Goal: Task Accomplishment & Management: Manage account settings

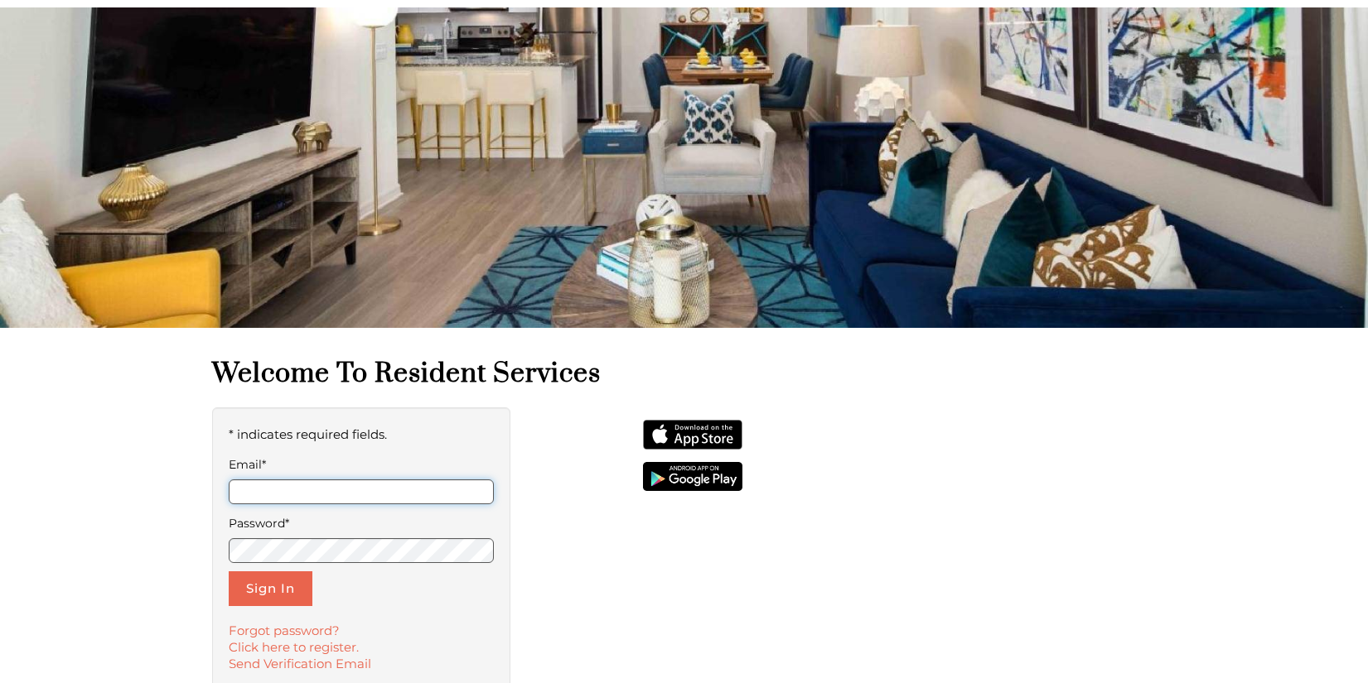
scroll to position [123, 0]
type input "**********"
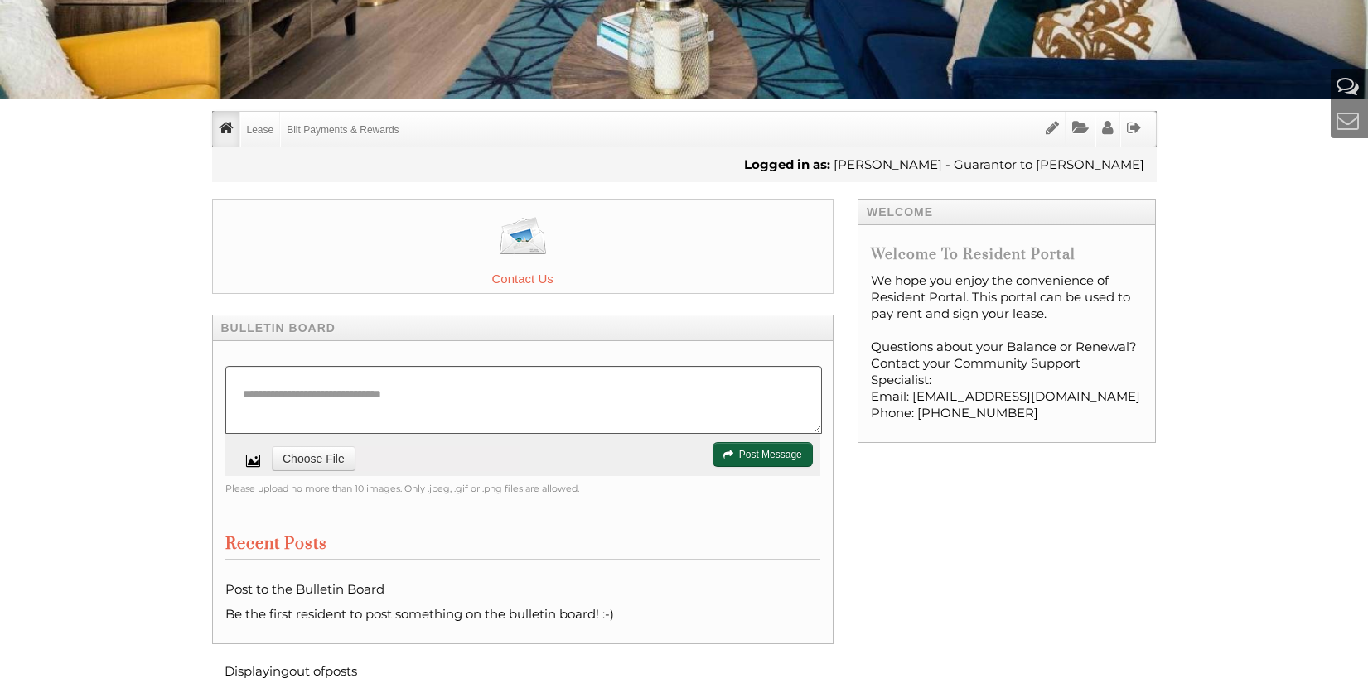
scroll to position [350, 0]
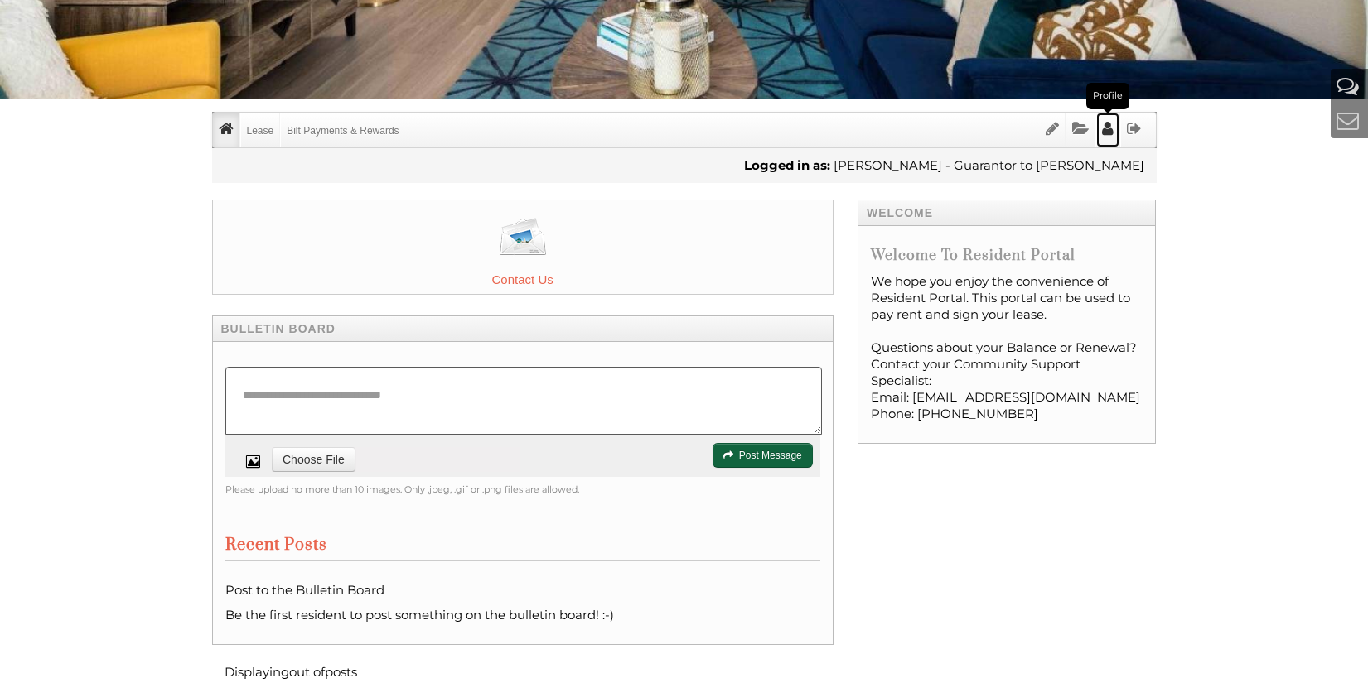
click at [1106, 132] on icon "Profile" at bounding box center [1108, 129] width 12 height 16
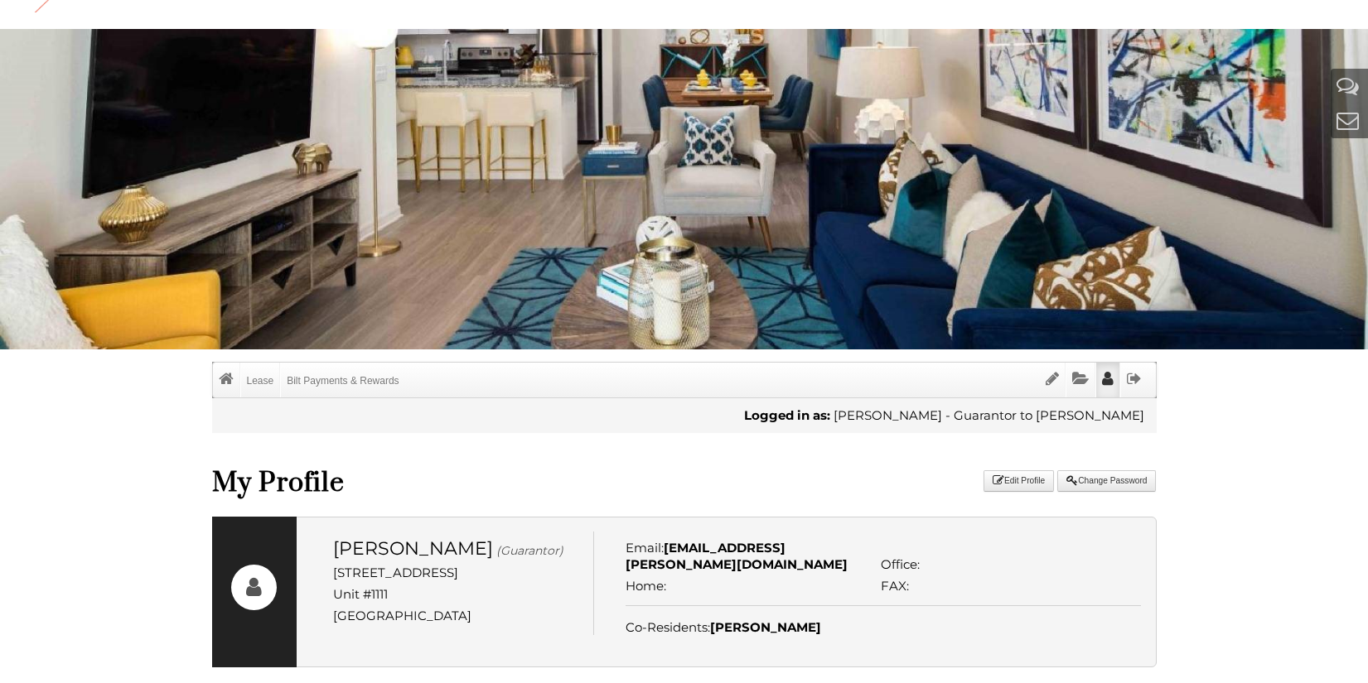
scroll to position [99, 0]
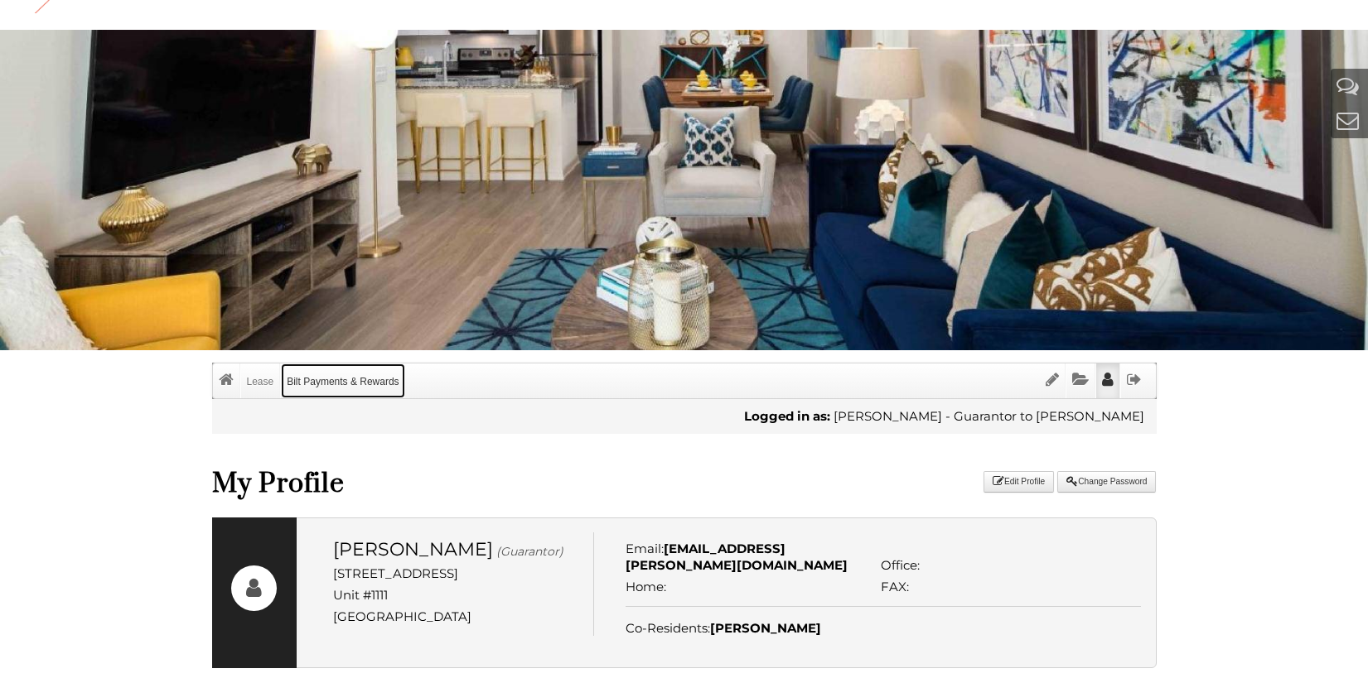
click at [305, 384] on link "Bilt Payments & Rewards" at bounding box center [342, 381] width 123 height 35
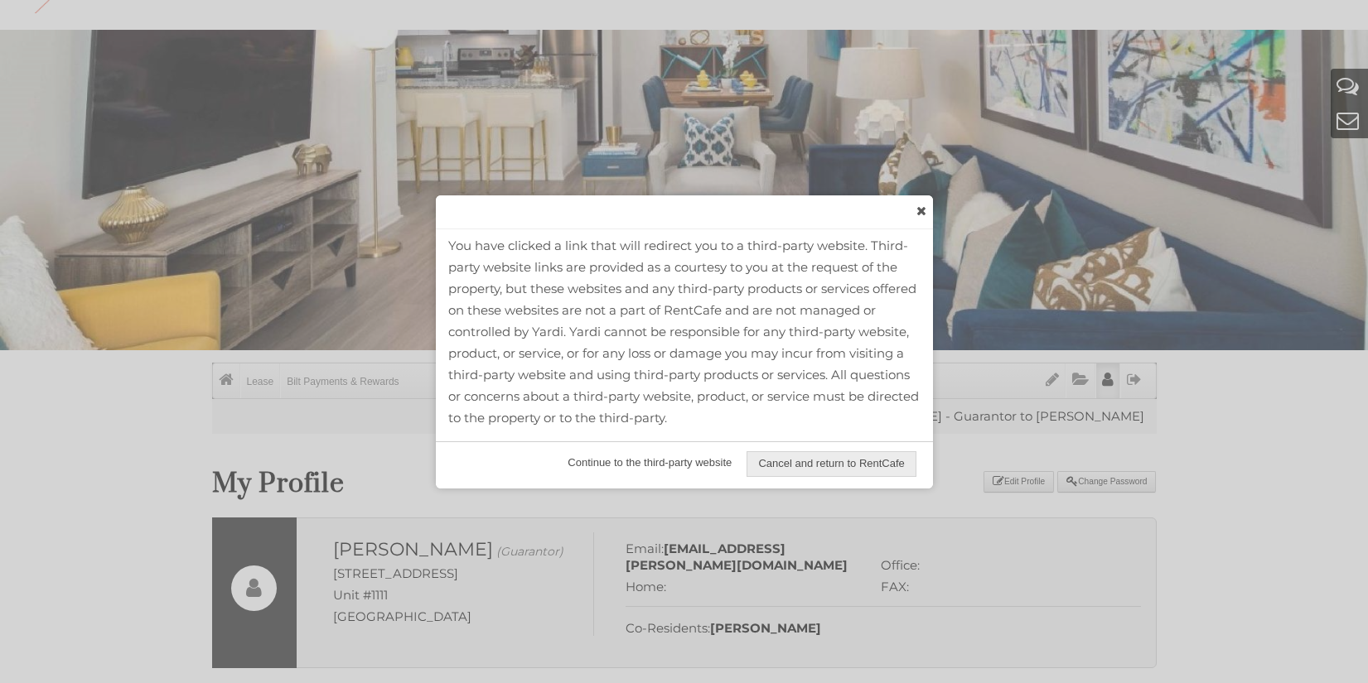
click at [616, 459] on span "Continue to the third-party website" at bounding box center [650, 463] width 186 height 24
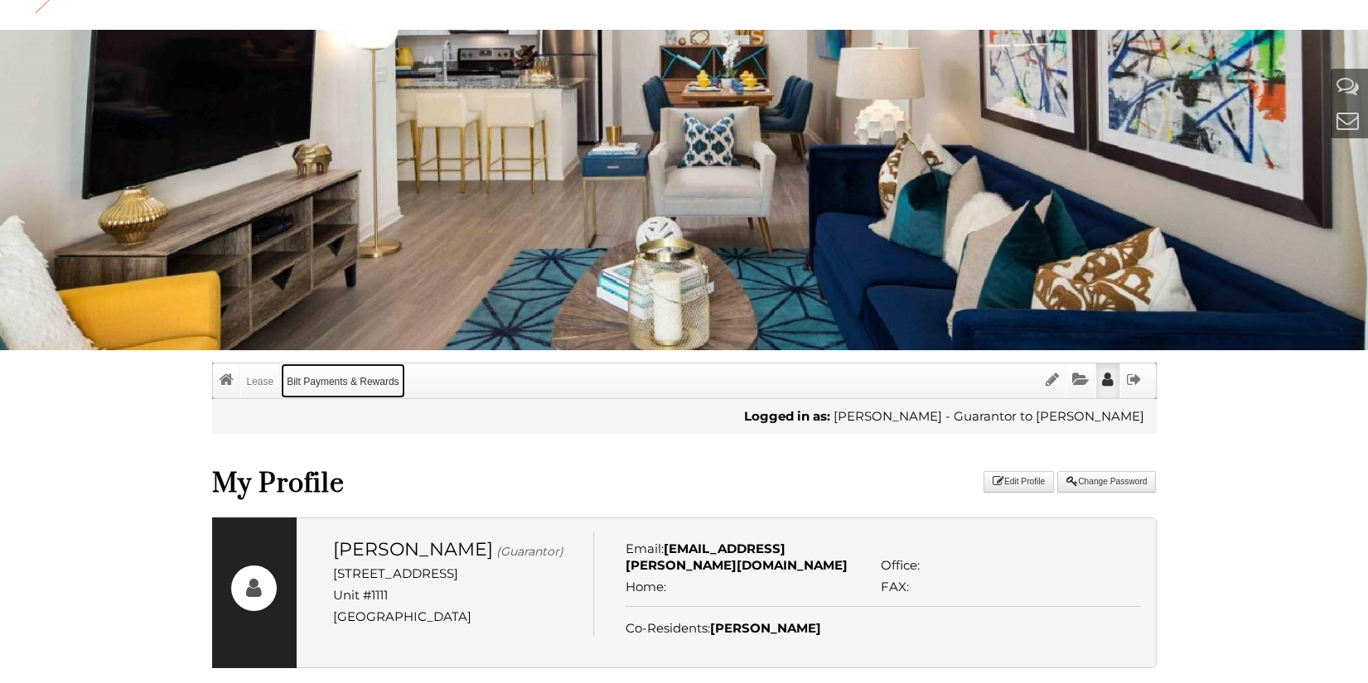
click at [363, 379] on link "Bilt Payments & Rewards" at bounding box center [342, 381] width 123 height 35
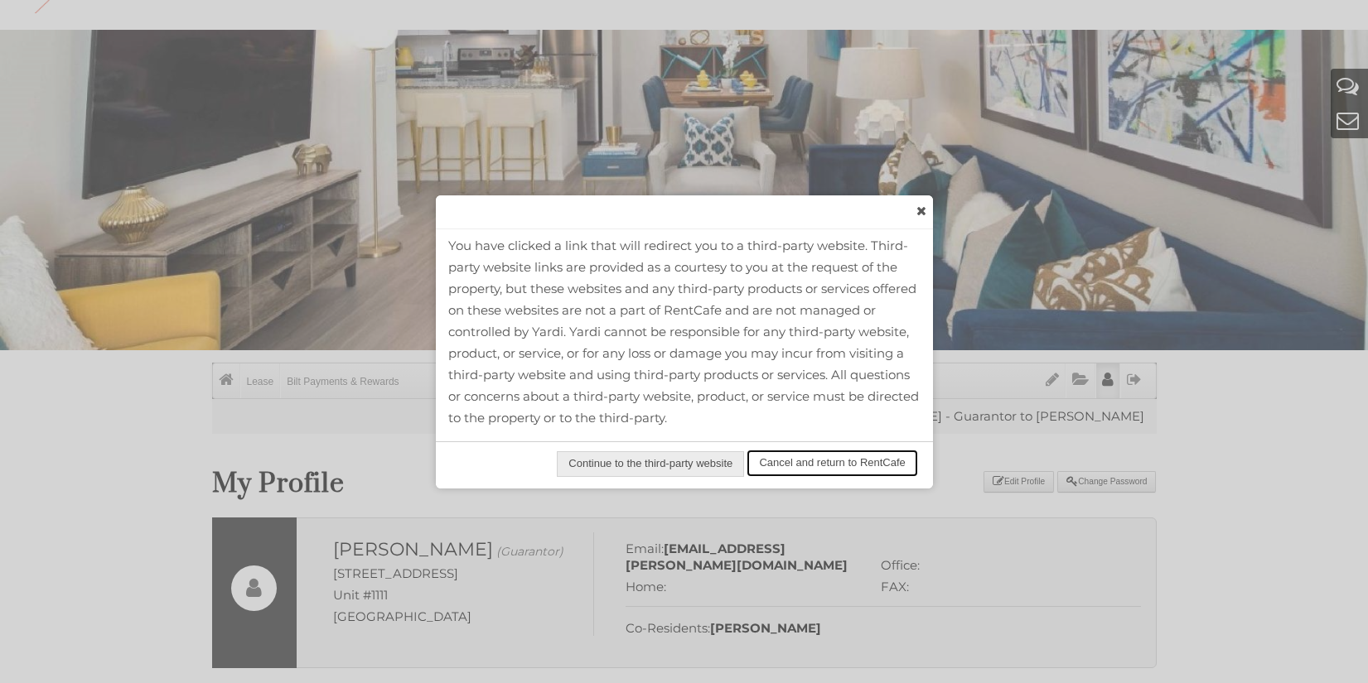
click at [813, 462] on span "Cancel and return to RentCafe" at bounding box center [831, 463] width 167 height 24
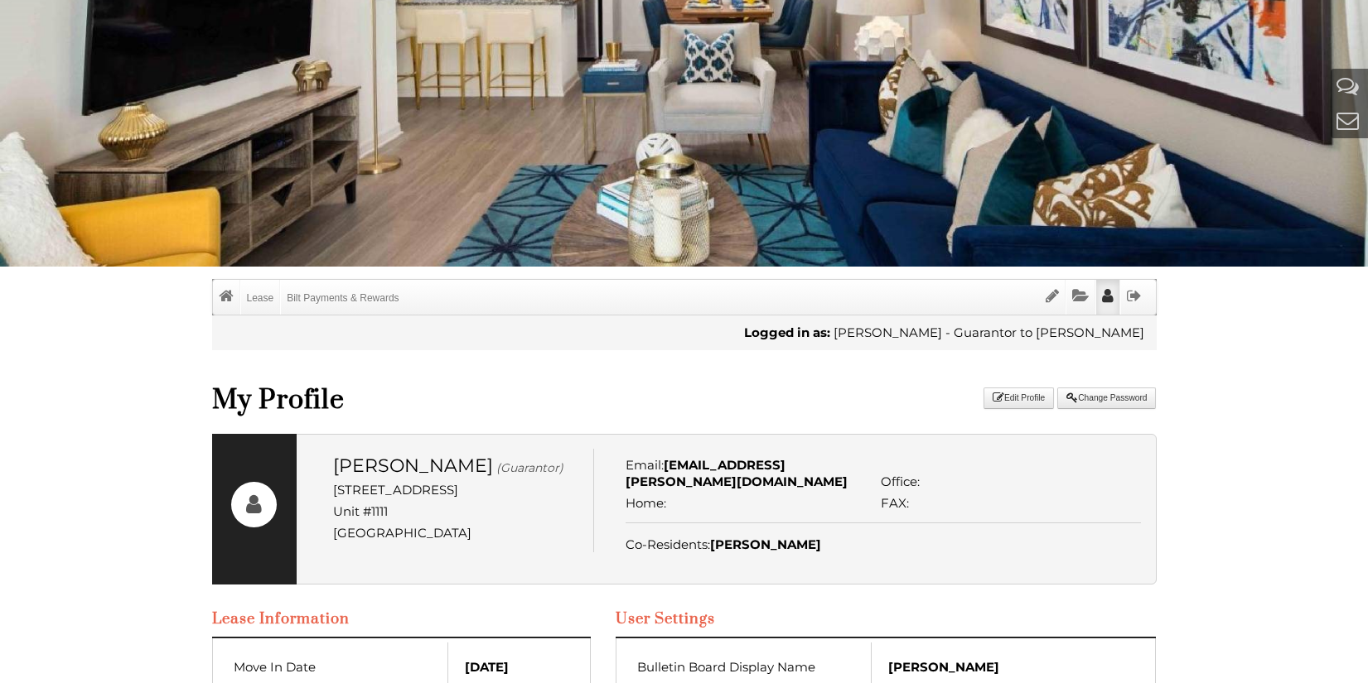
scroll to position [184, 0]
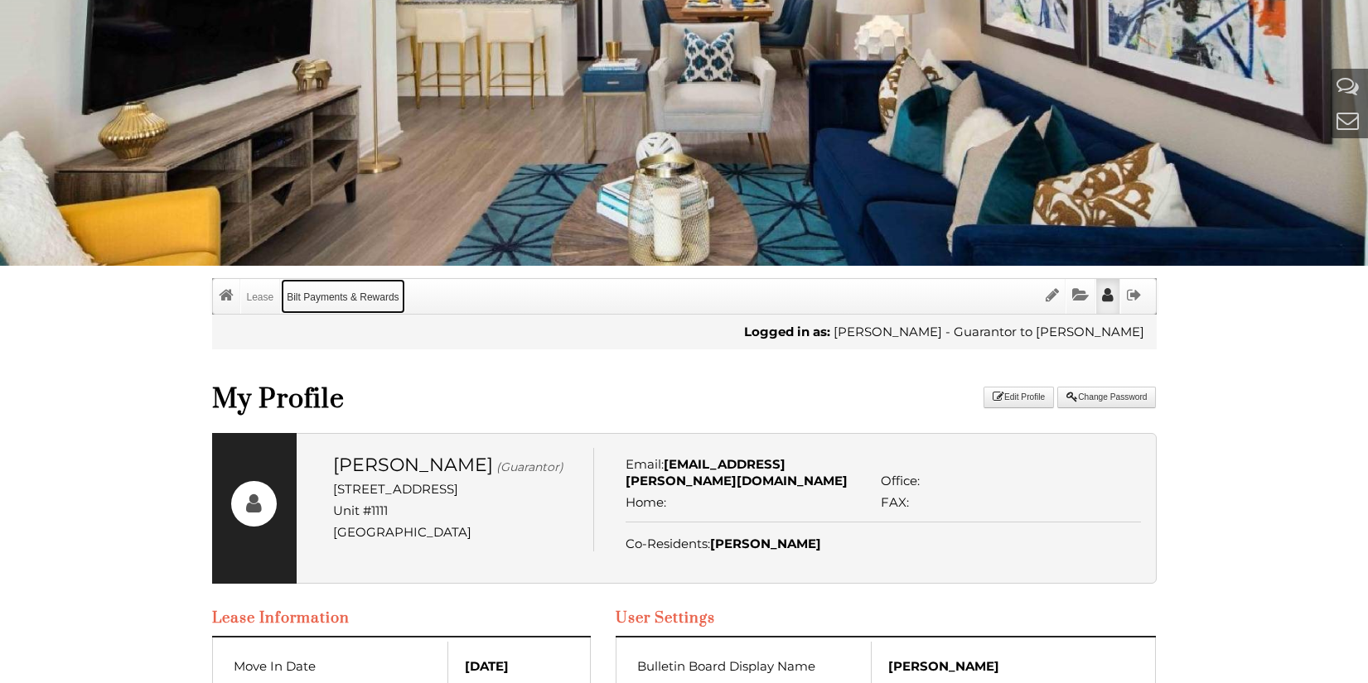
click at [358, 297] on link "Bilt Payments & Rewards" at bounding box center [342, 296] width 123 height 35
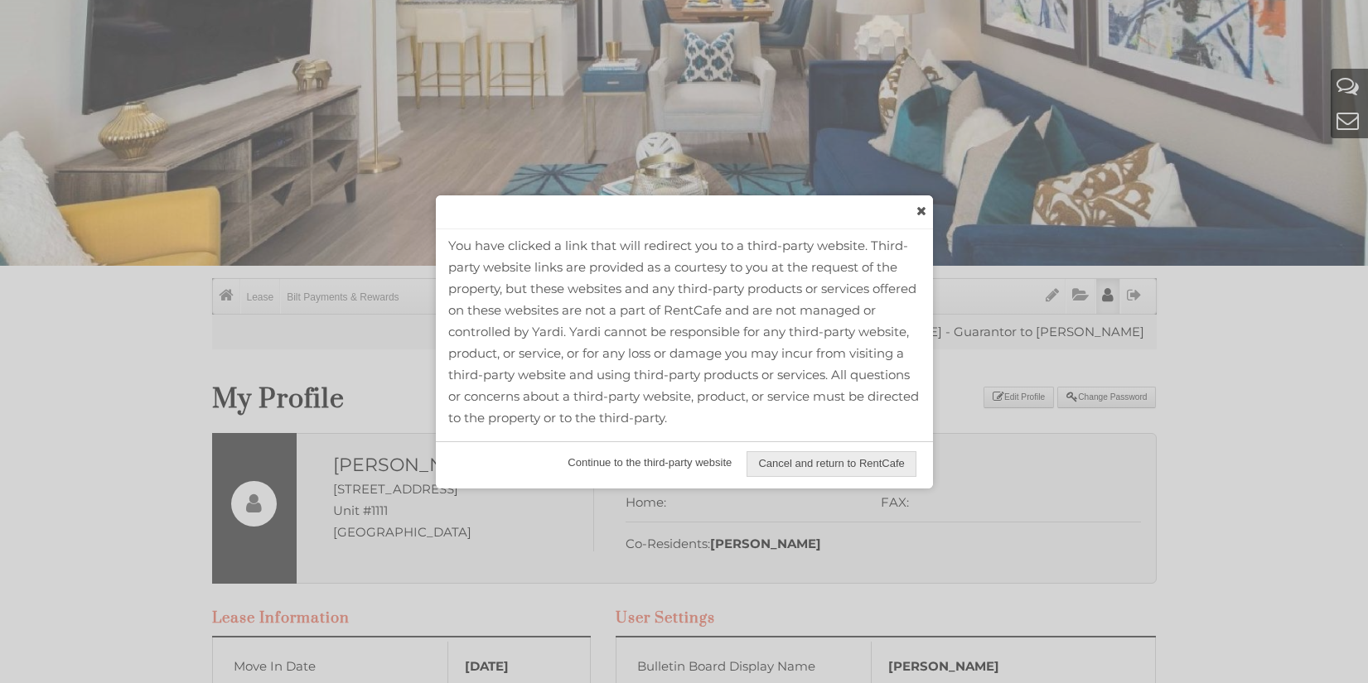
click at [613, 462] on span "Continue to the third-party website" at bounding box center [650, 463] width 186 height 24
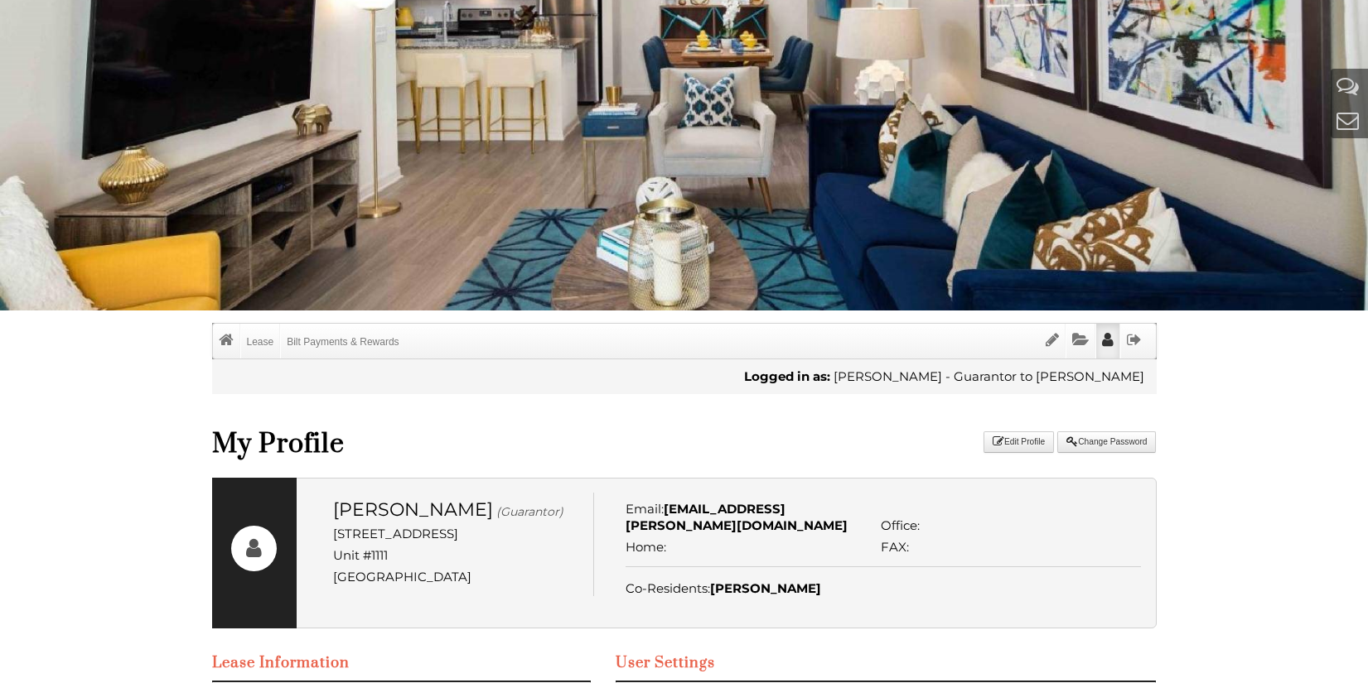
scroll to position [0, 0]
